Goal: Ask a question: Seek information or help from site administrators or community

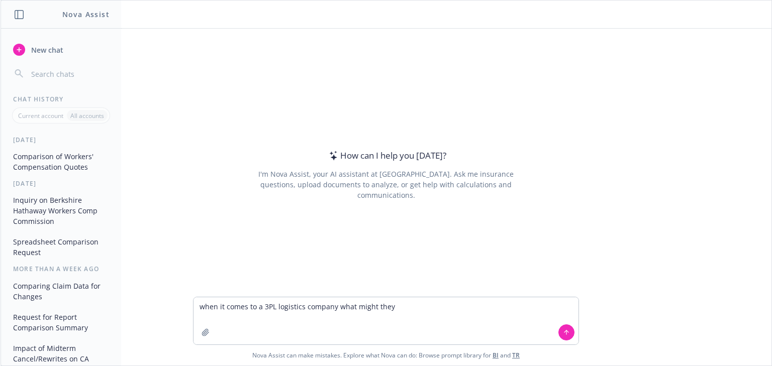
drag, startPoint x: 259, startPoint y: 309, endPoint x: 179, endPoint y: 302, distance: 80.7
click at [195, 308] on textarea "when it comes to a 3PL logistics company what might they" at bounding box center [386, 321] width 385 height 47
drag, startPoint x: 304, startPoint y: 308, endPoint x: 378, endPoint y: 313, distance: 74.1
click at [378, 313] on textarea "If I have a 3PL logistics company what might they" at bounding box center [386, 321] width 385 height 47
type textarea "If I have a 3PL logistics company and work with Pepsi Company, what might I do …"
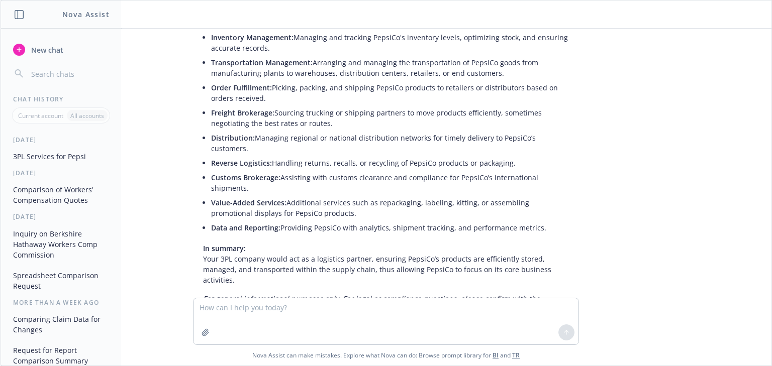
scroll to position [98, 0]
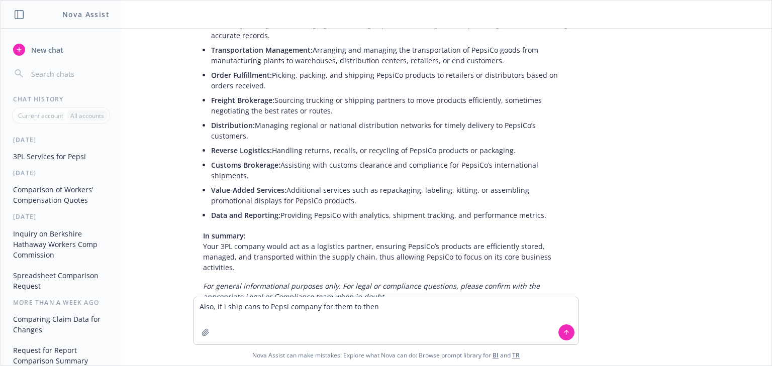
click at [388, 307] on textarea "Also, if i ship cans to Pepsi company for them to then" at bounding box center [386, 321] width 385 height 47
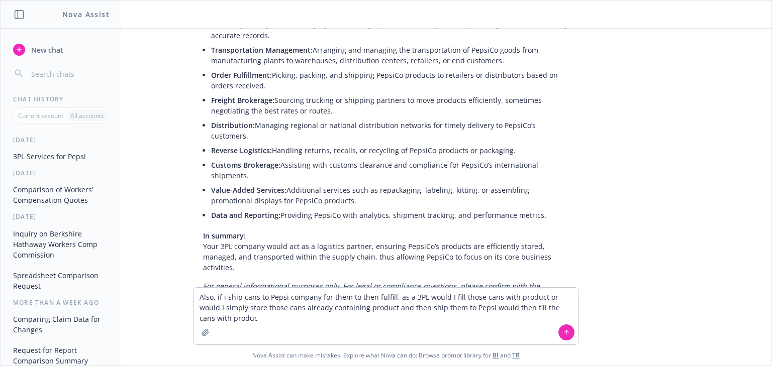
type textarea "Also, if i ship cans to Pepsi company for them to then fulfill, as a 3PL would …"
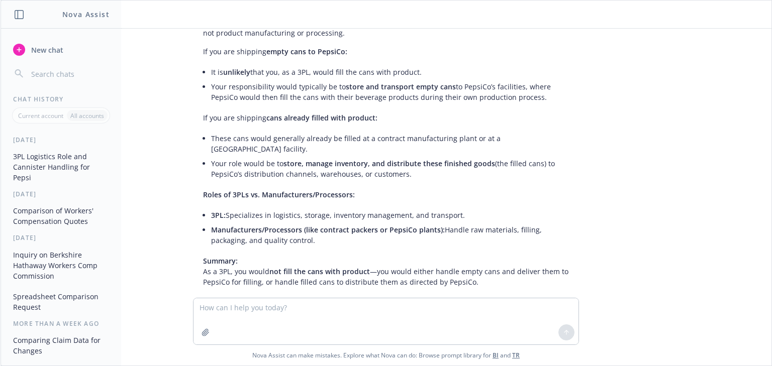
scroll to position [458, 0]
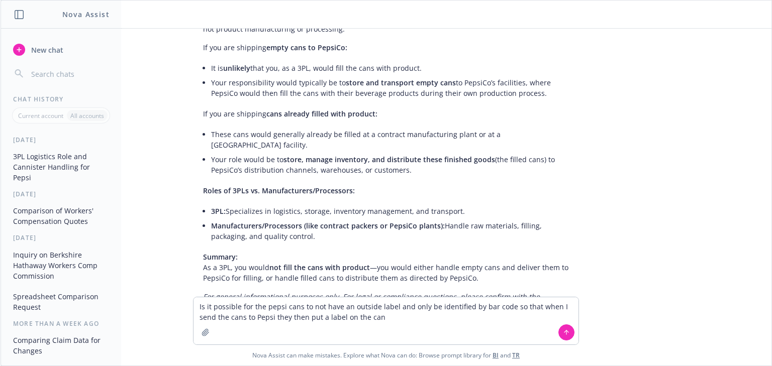
type textarea "Is it possible for the pepsi cans to not have an outside label and only be iden…"
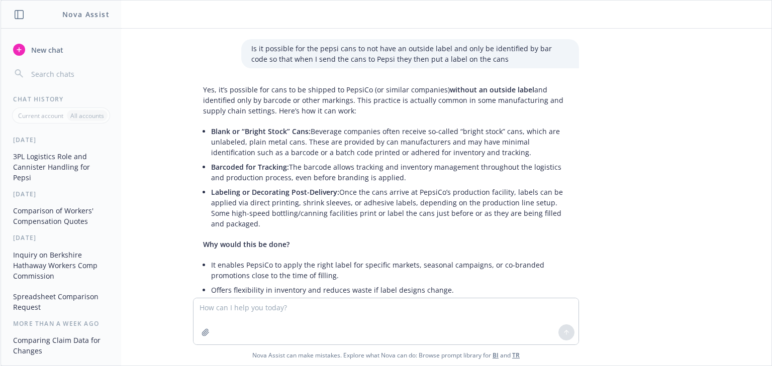
scroll to position [734, 0]
